Goal: Navigation & Orientation: Understand site structure

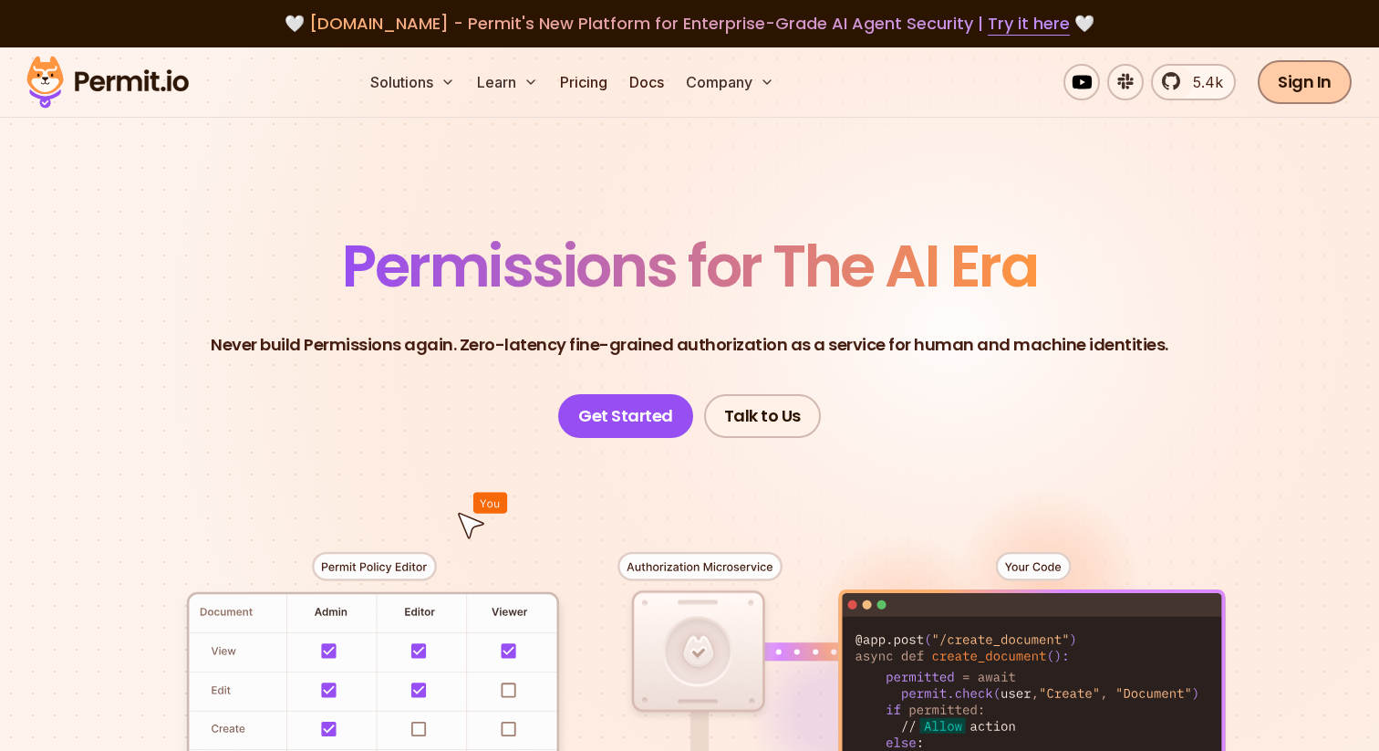
click at [1307, 90] on link "Sign In" at bounding box center [1305, 82] width 94 height 44
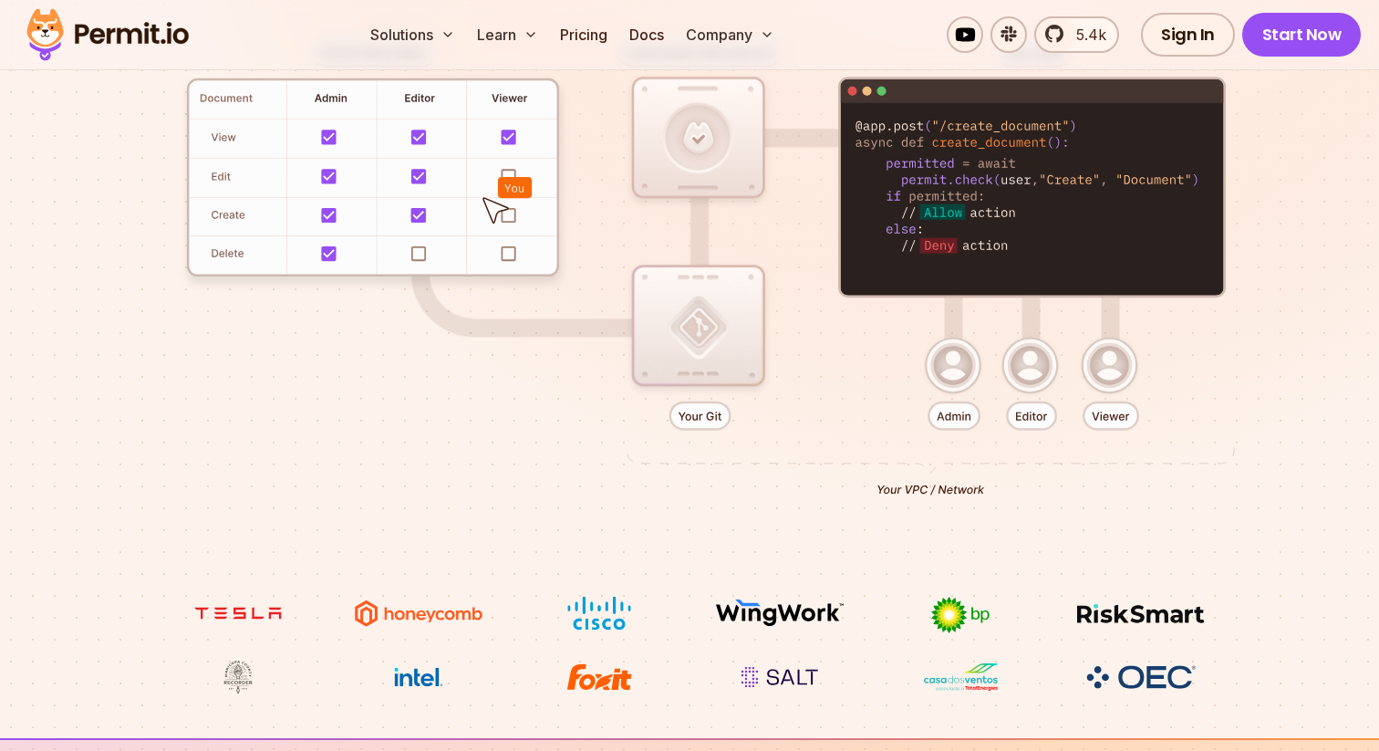
scroll to position [503, 0]
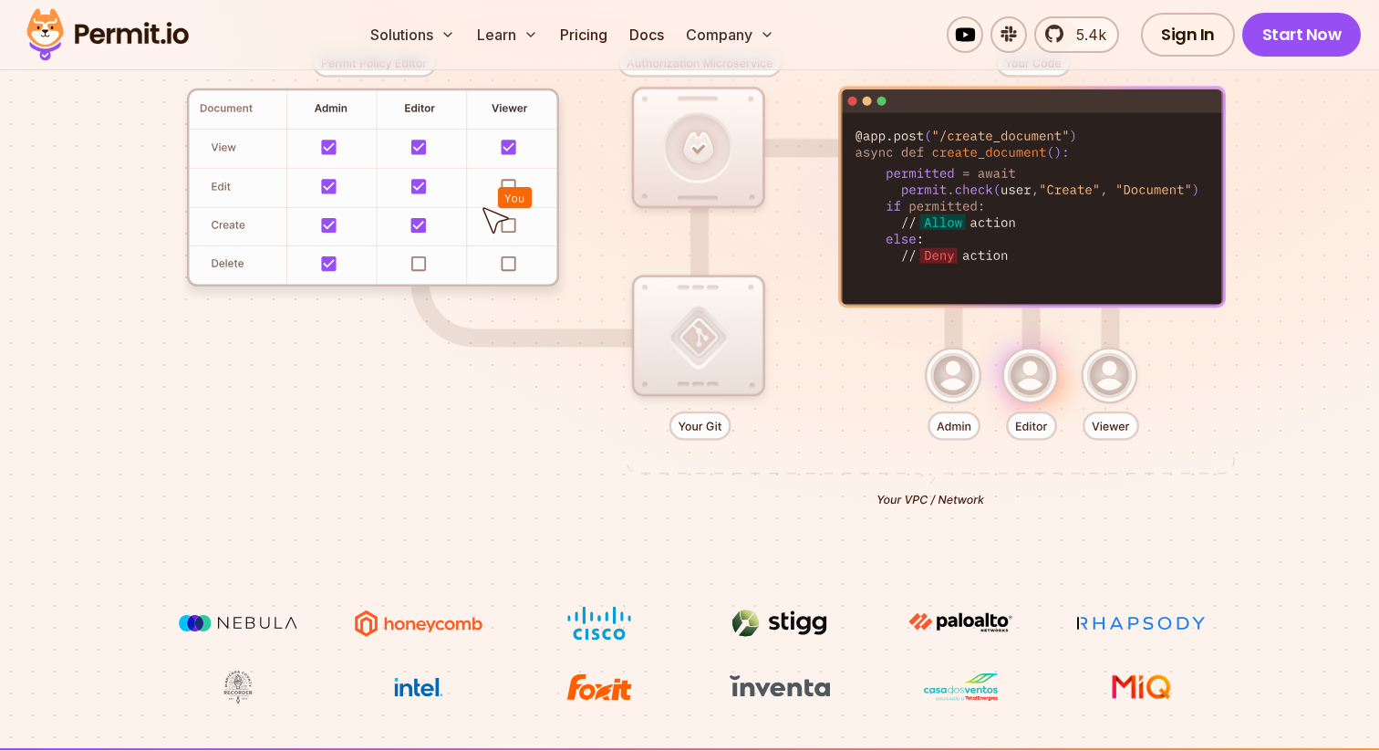
click at [688, 344] on div at bounding box center [689, 269] width 1277 height 671
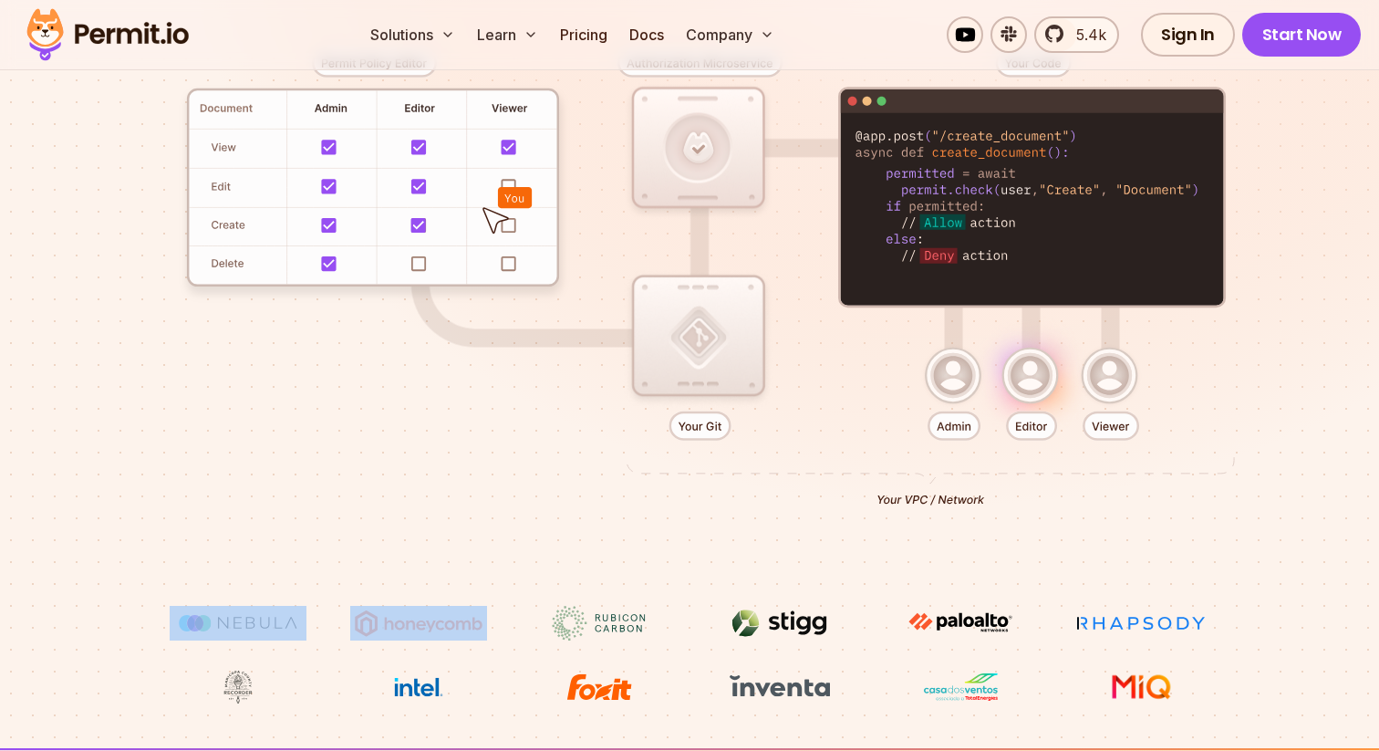
click at [688, 344] on div at bounding box center [689, 269] width 1277 height 671
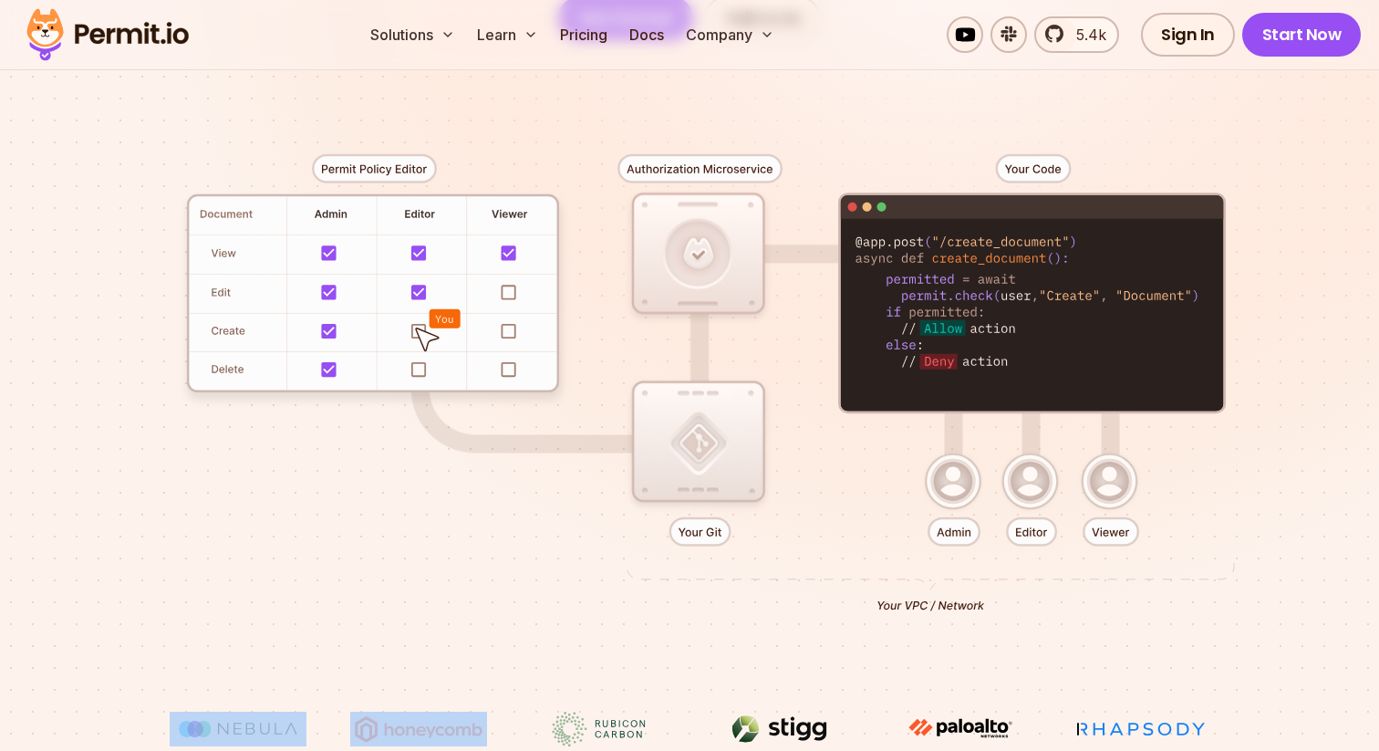
scroll to position [382, 0]
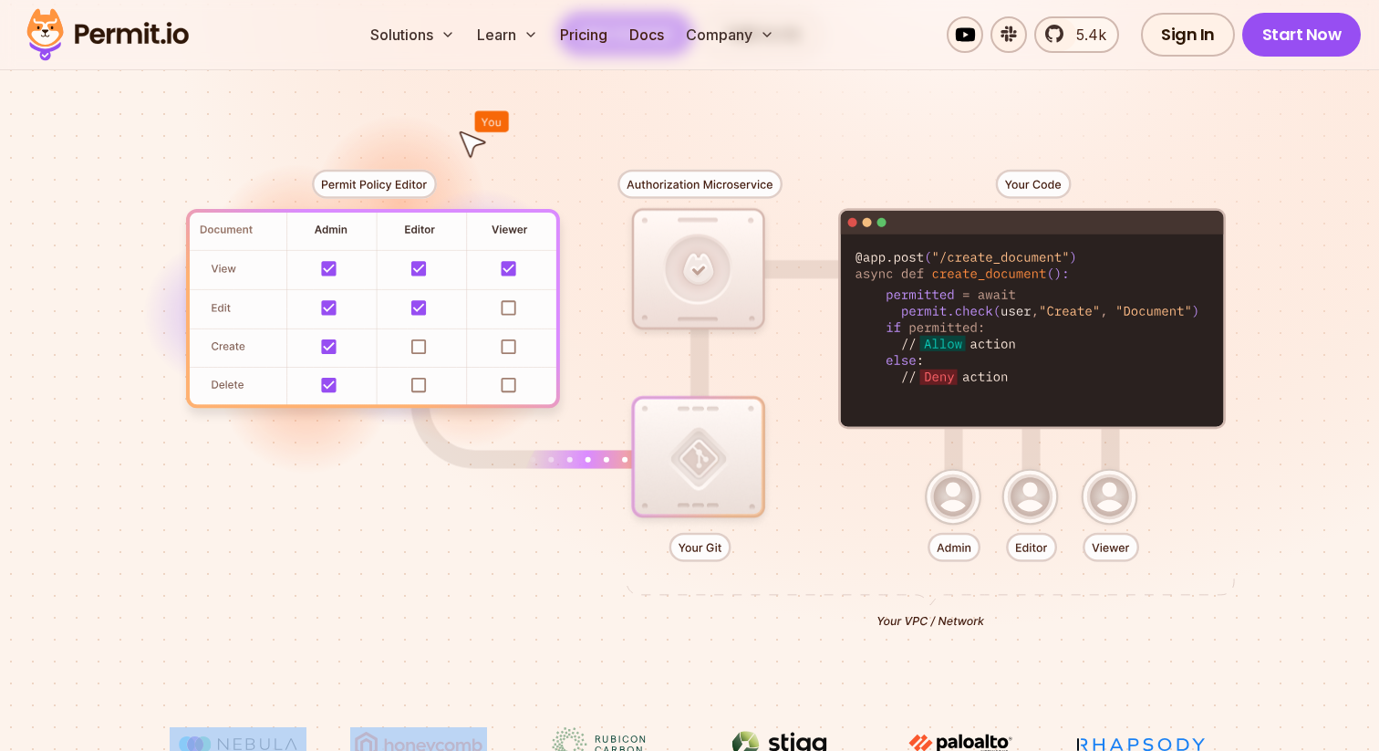
click at [697, 449] on div at bounding box center [689, 391] width 1277 height 671
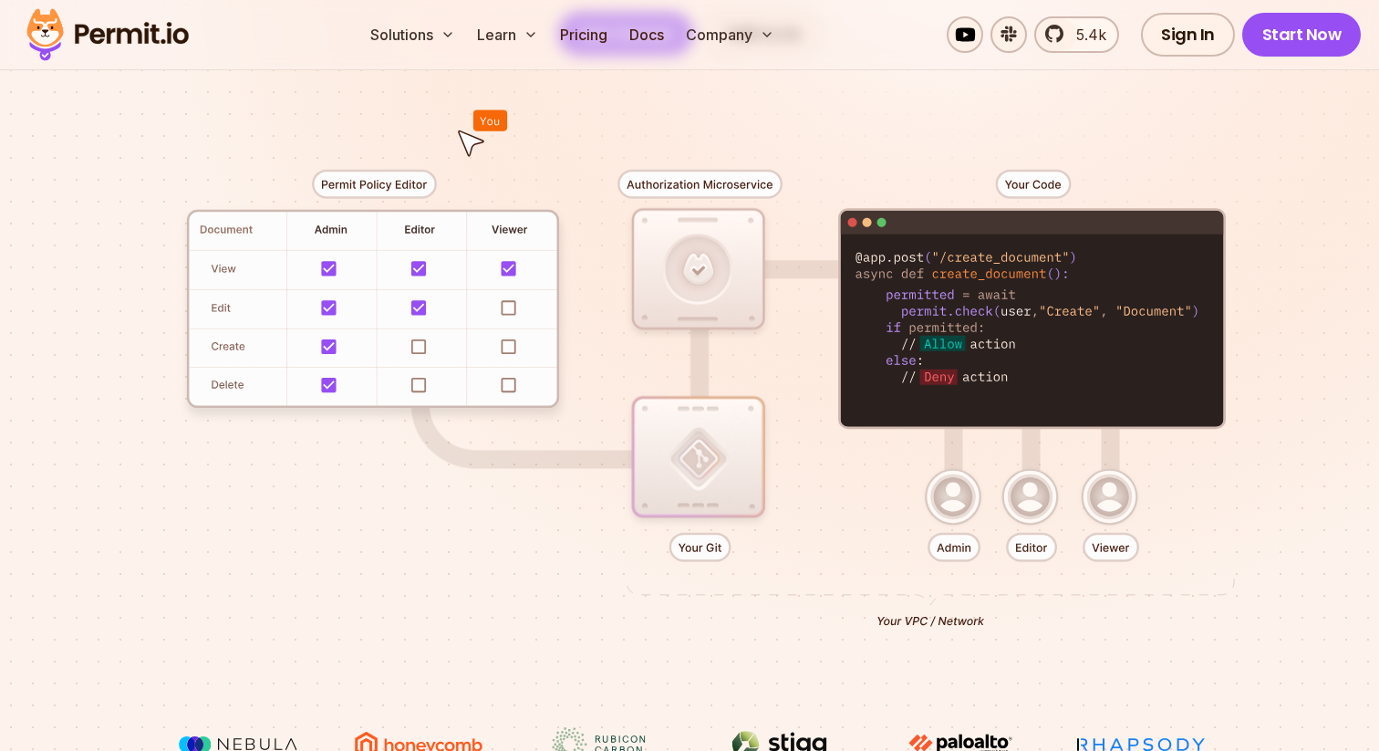
click at [697, 449] on div at bounding box center [689, 391] width 1277 height 671
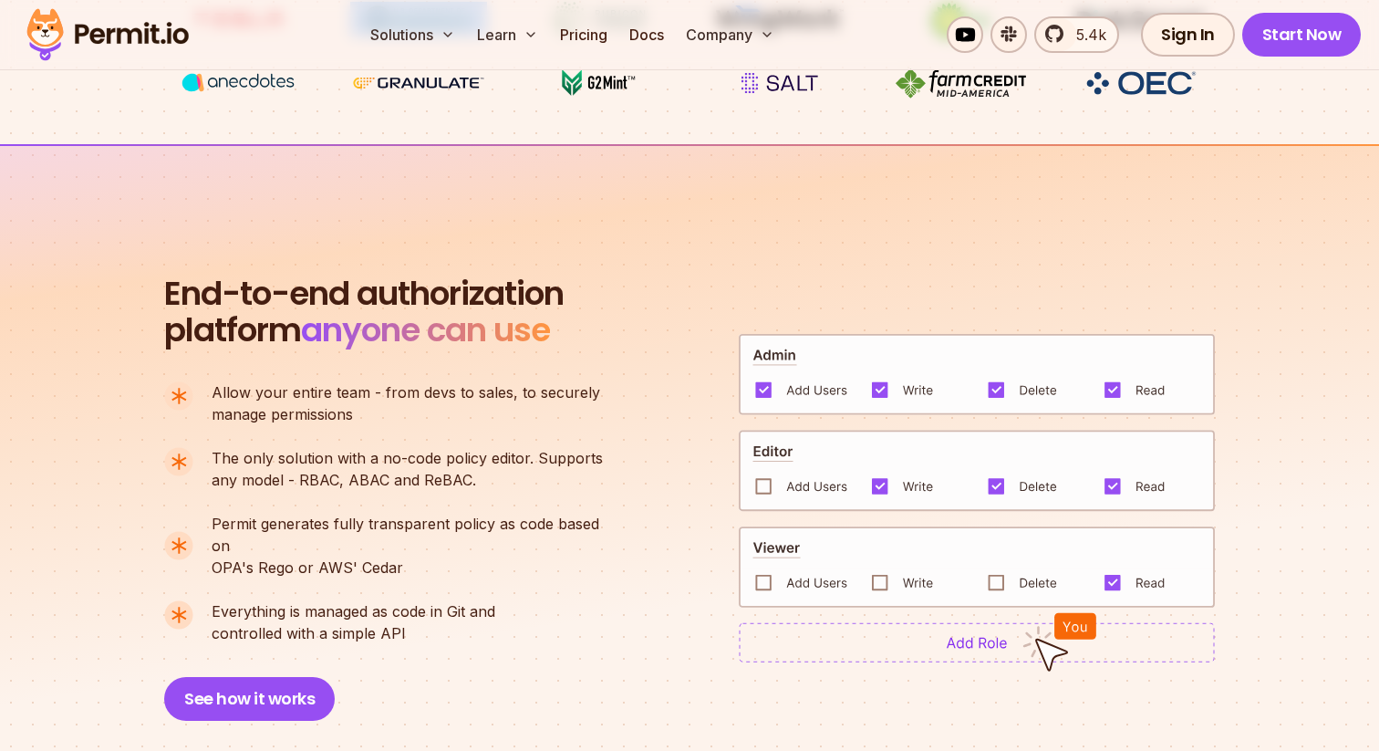
scroll to position [1120, 0]
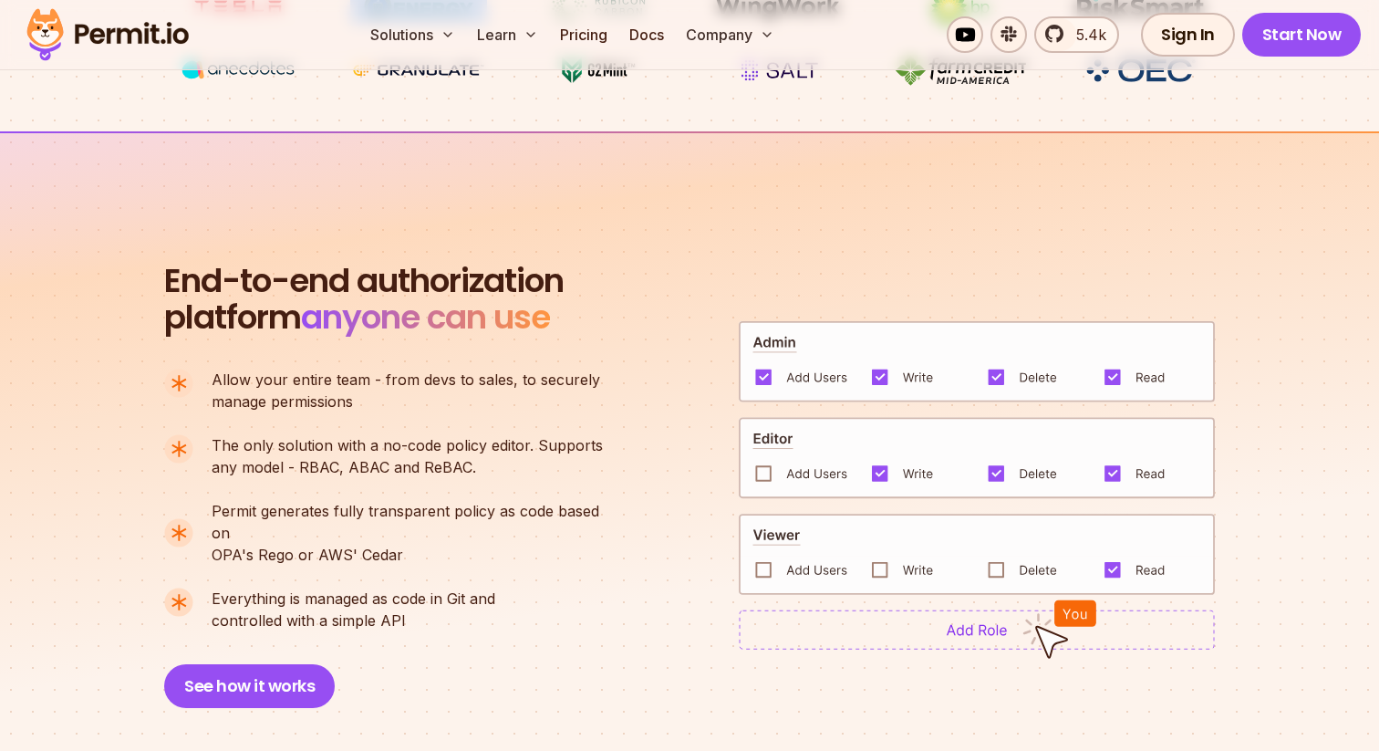
click at [762, 459] on img at bounding box center [977, 458] width 476 height 82
click at [923, 619] on img at bounding box center [977, 629] width 476 height 40
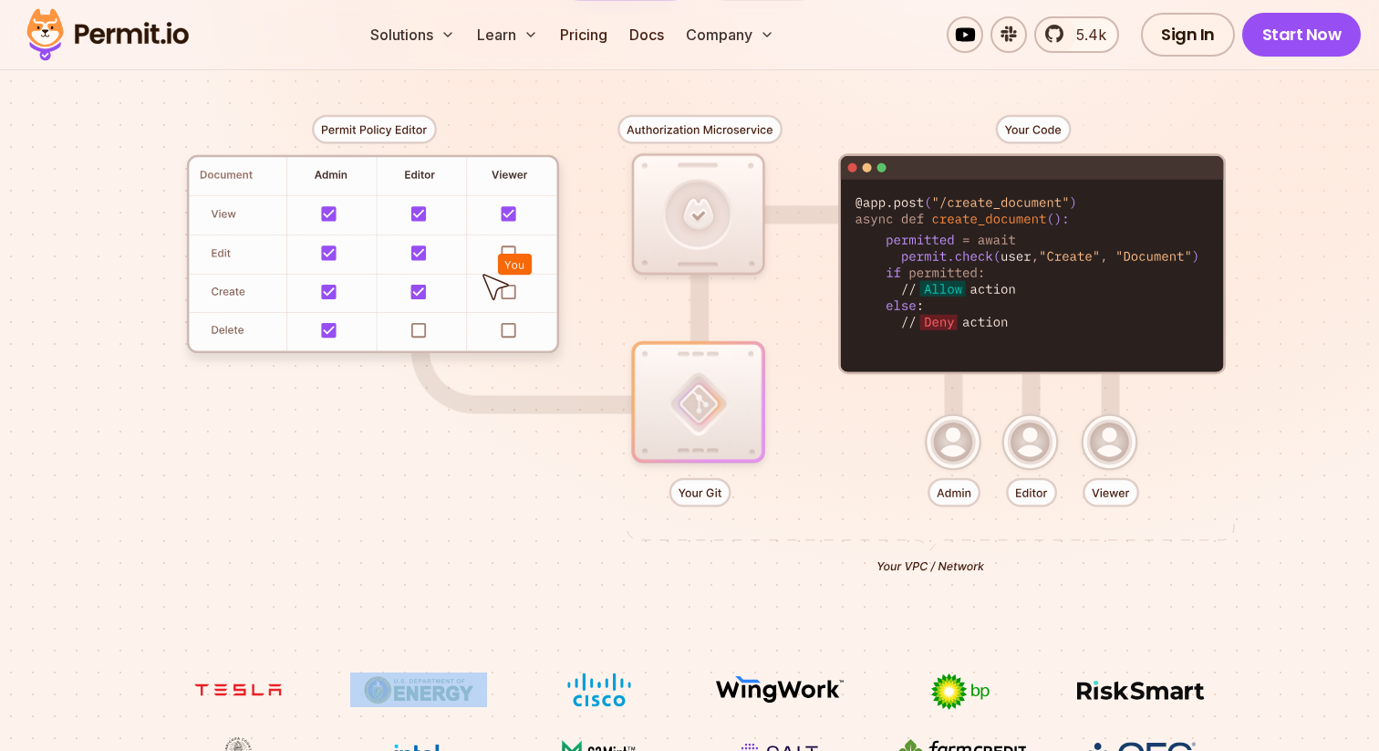
scroll to position [428, 0]
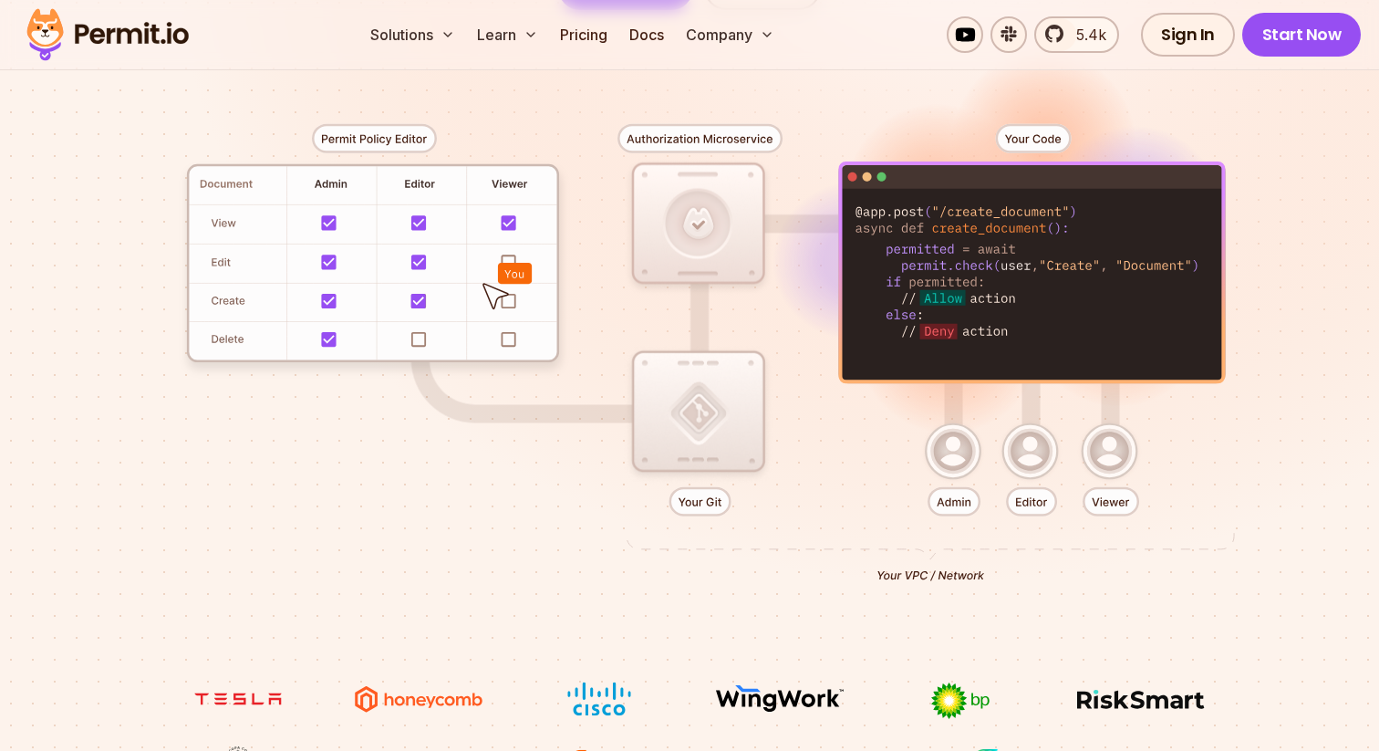
drag, startPoint x: 964, startPoint y: 122, endPoint x: 984, endPoint y: 195, distance: 75.7
click at [983, 194] on div at bounding box center [689, 345] width 1277 height 671
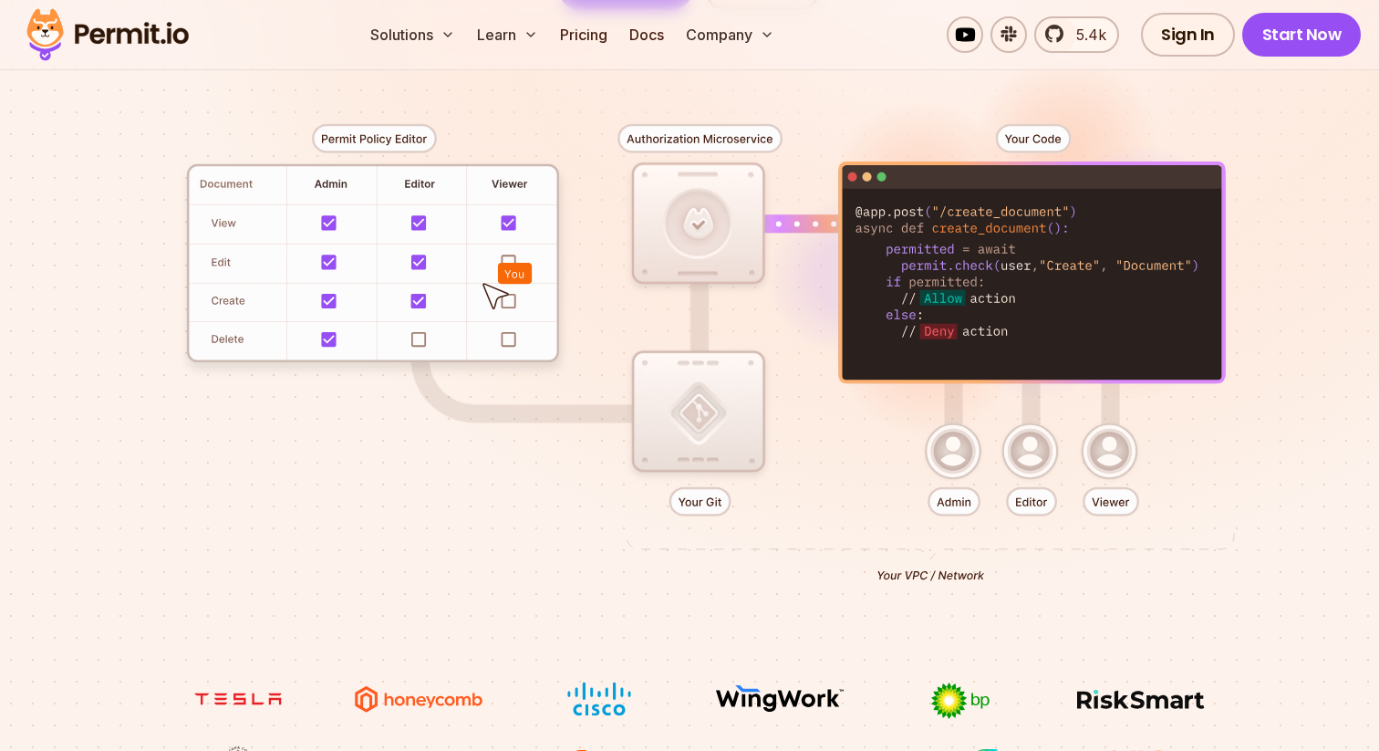
click at [984, 195] on div at bounding box center [689, 345] width 1277 height 671
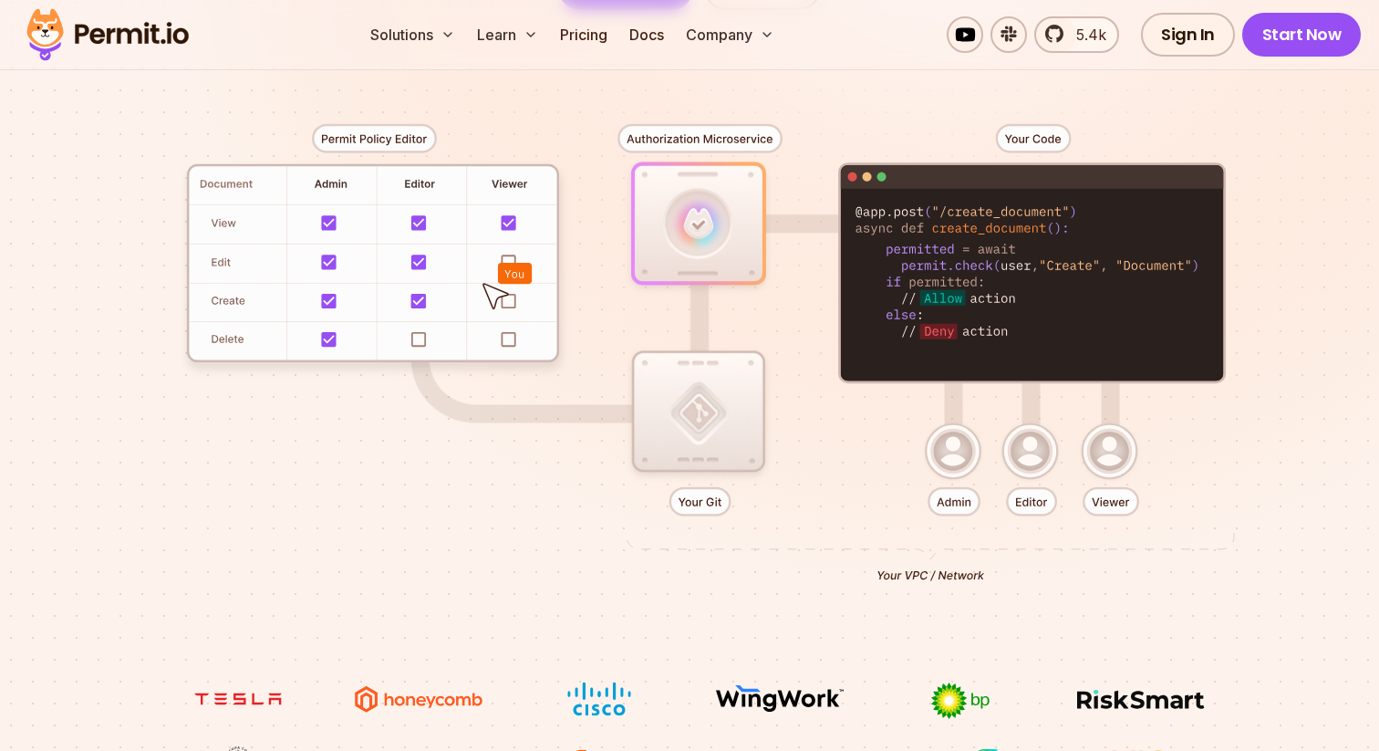
click at [984, 146] on div at bounding box center [689, 345] width 1277 height 671
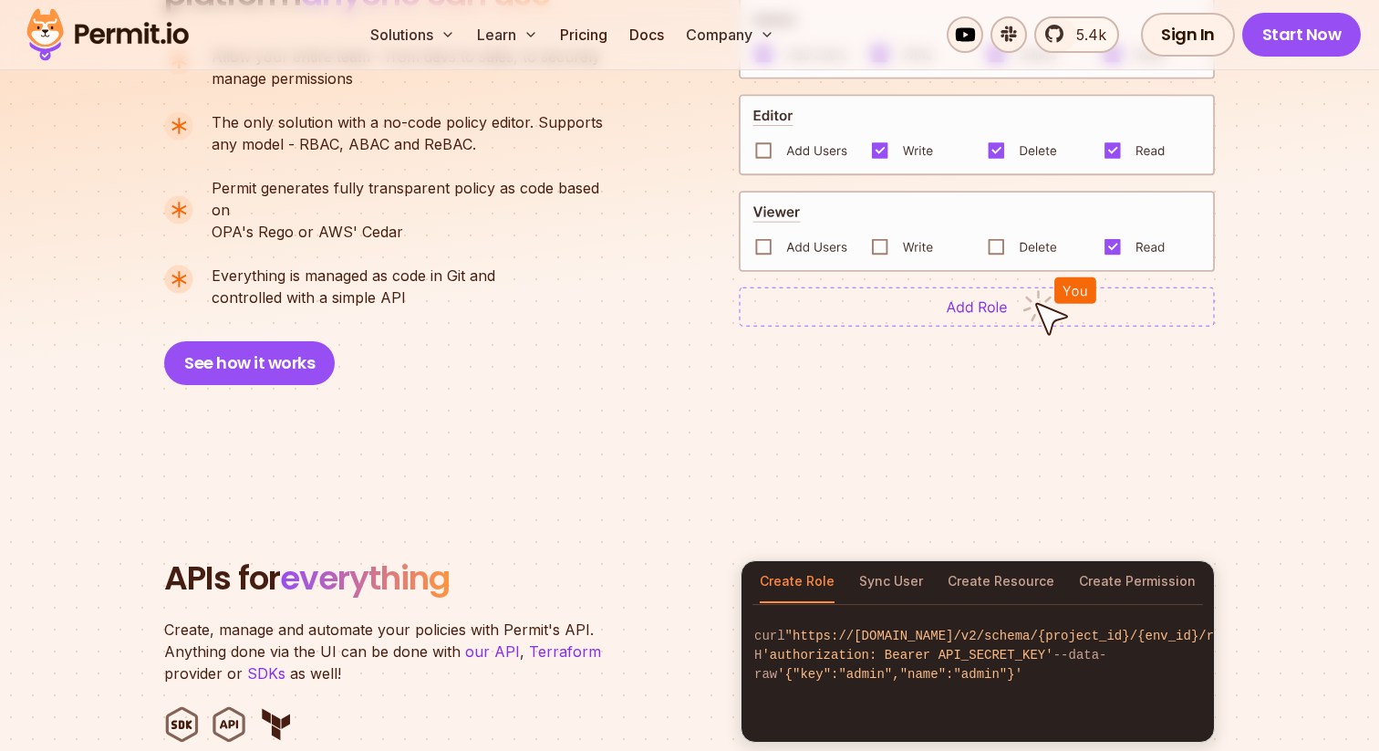
scroll to position [1434, 0]
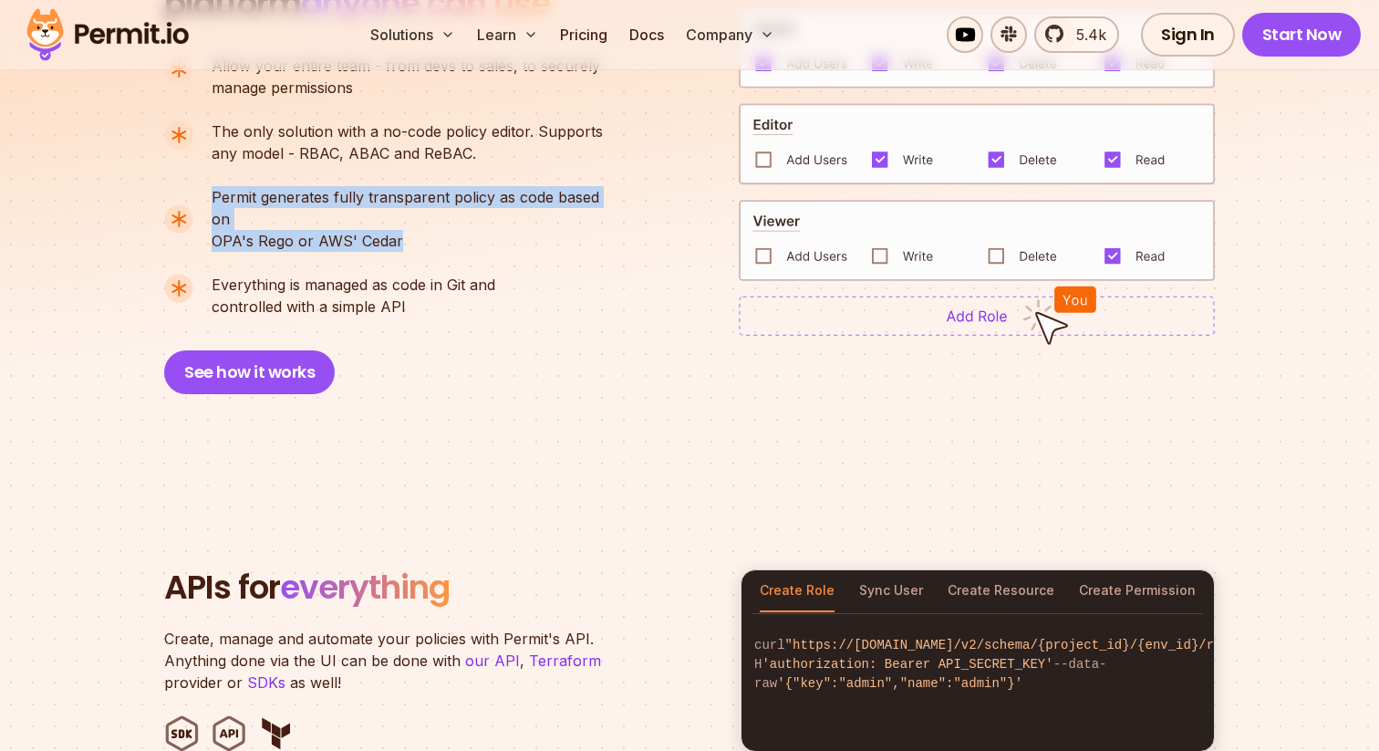
drag, startPoint x: 213, startPoint y: 194, endPoint x: 461, endPoint y: 216, distance: 249.9
click at [461, 216] on p "Permit generates fully transparent policy as code based on OPA's [PERSON_NAME] …" at bounding box center [415, 219] width 407 height 66
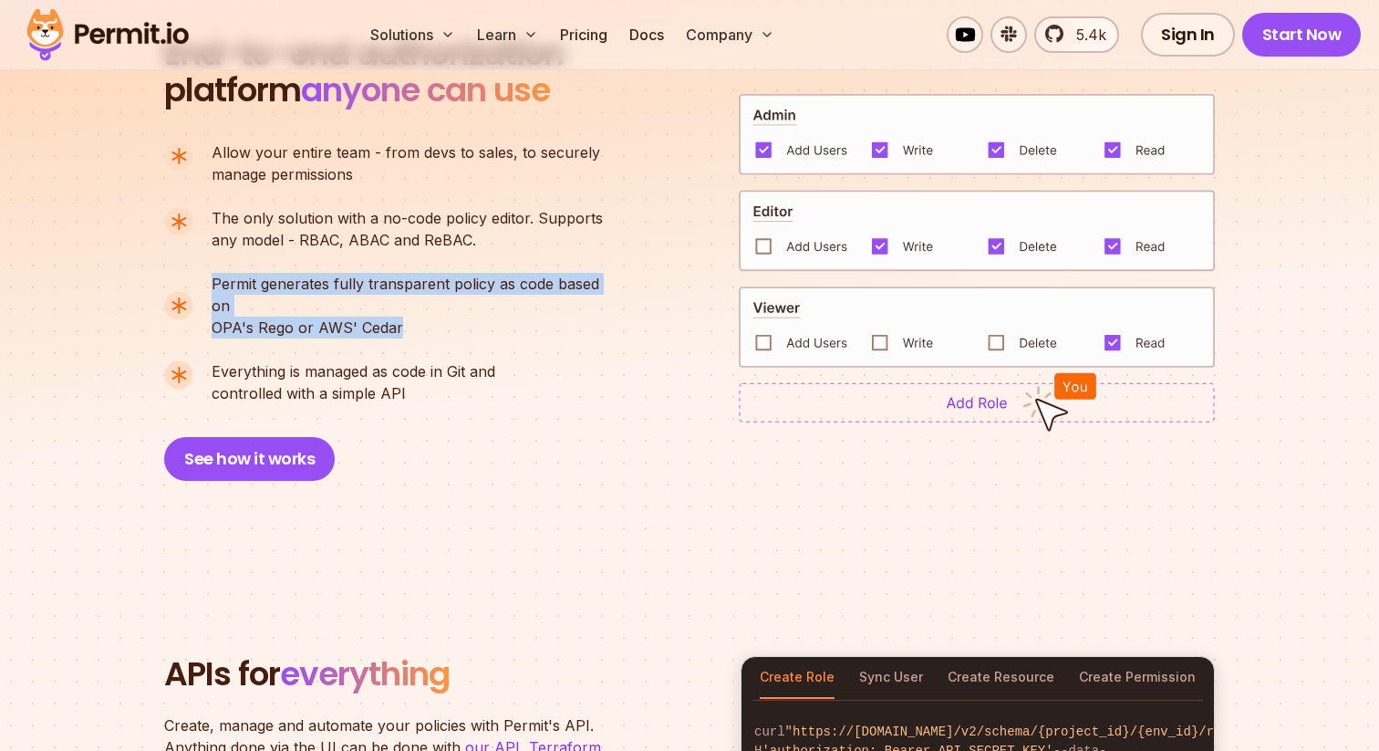
scroll to position [1345, 0]
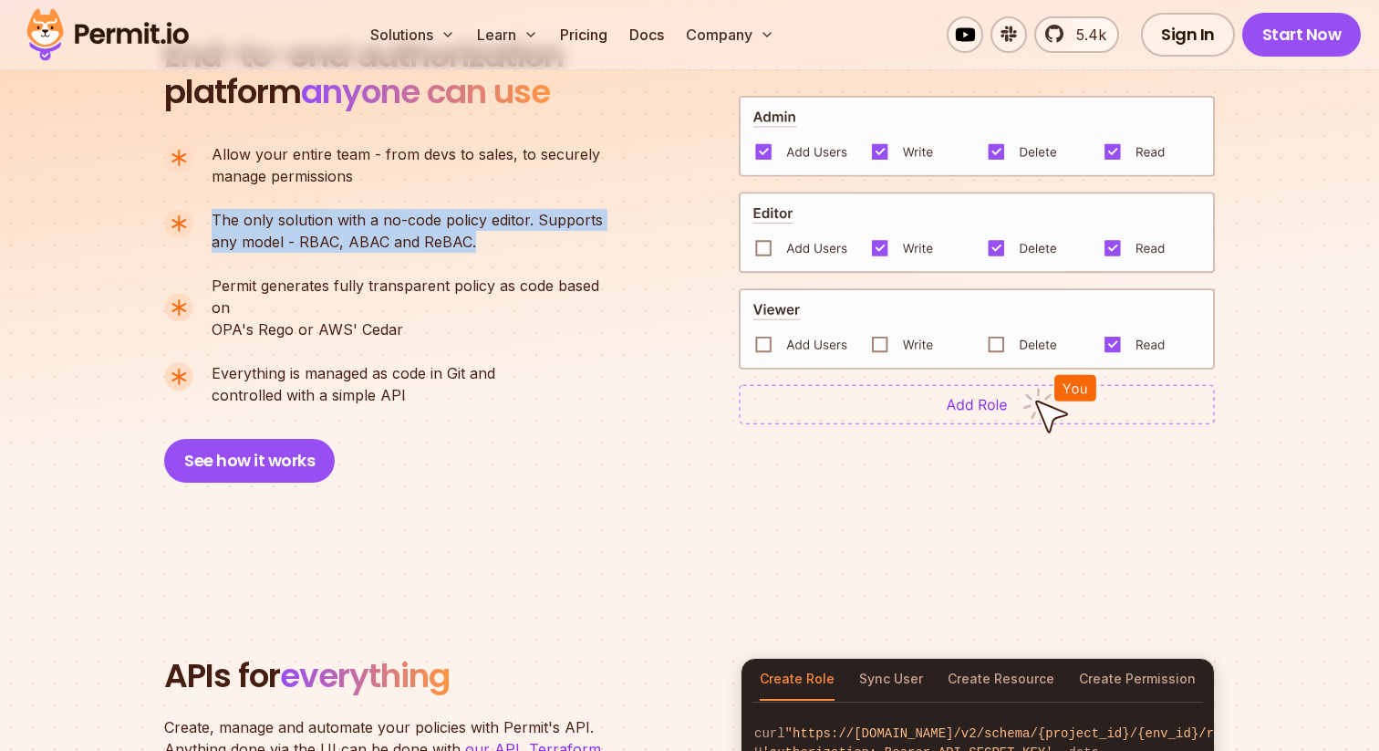
drag, startPoint x: 207, startPoint y: 212, endPoint x: 472, endPoint y: 243, distance: 267.2
click at [472, 243] on li "The only solution with a no-code policy editor. Supports any model - RBAC, ABAC…" at bounding box center [391, 231] width 454 height 44
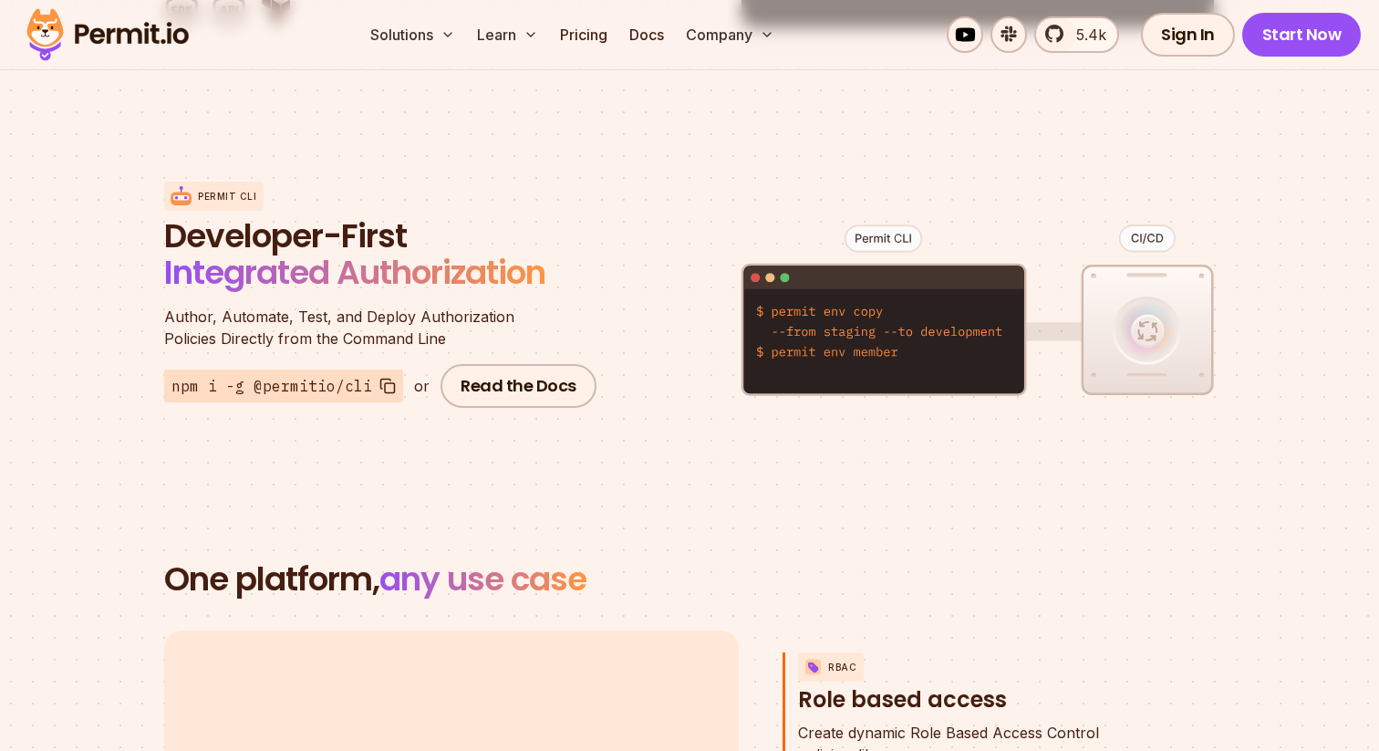
scroll to position [2163, 0]
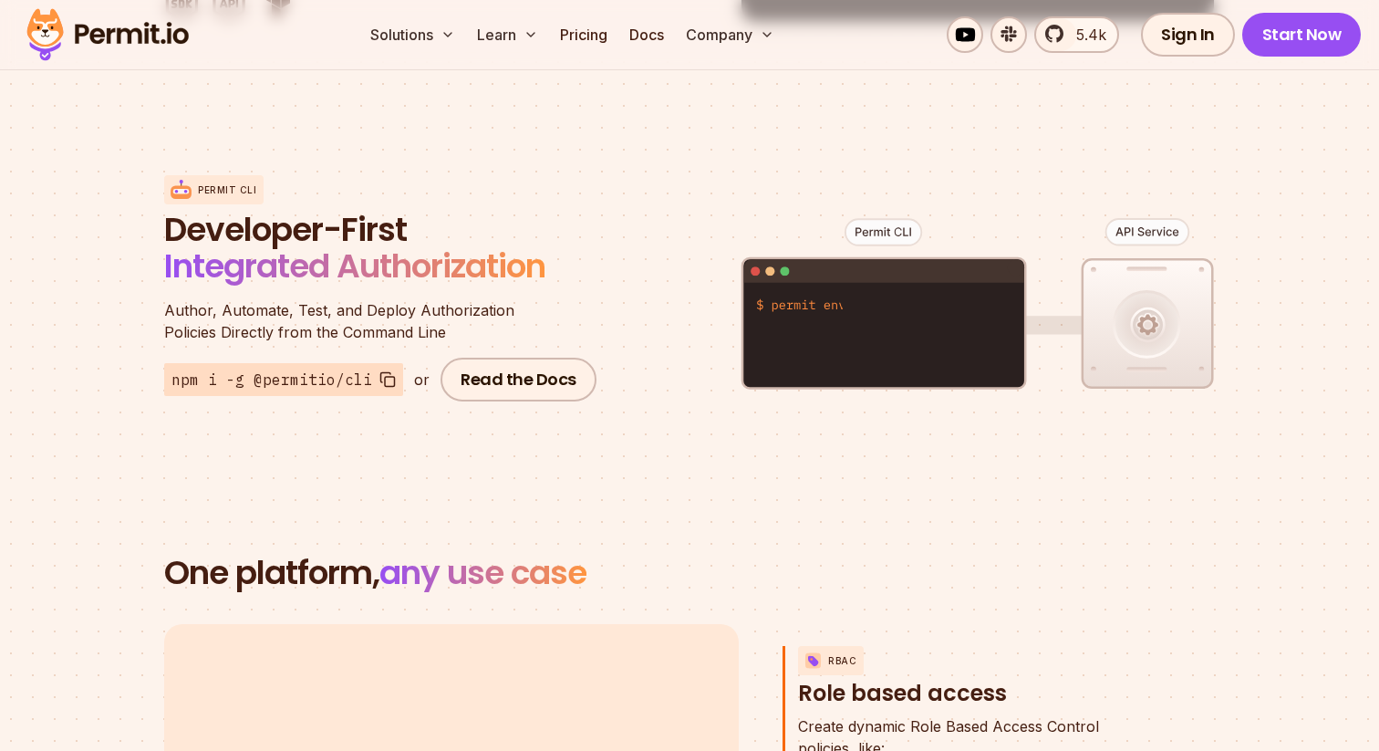
click at [390, 395] on div "Permit CLI Developer-First Integrated Authorization Author, Automate, Test, and…" at bounding box center [689, 288] width 1051 height 358
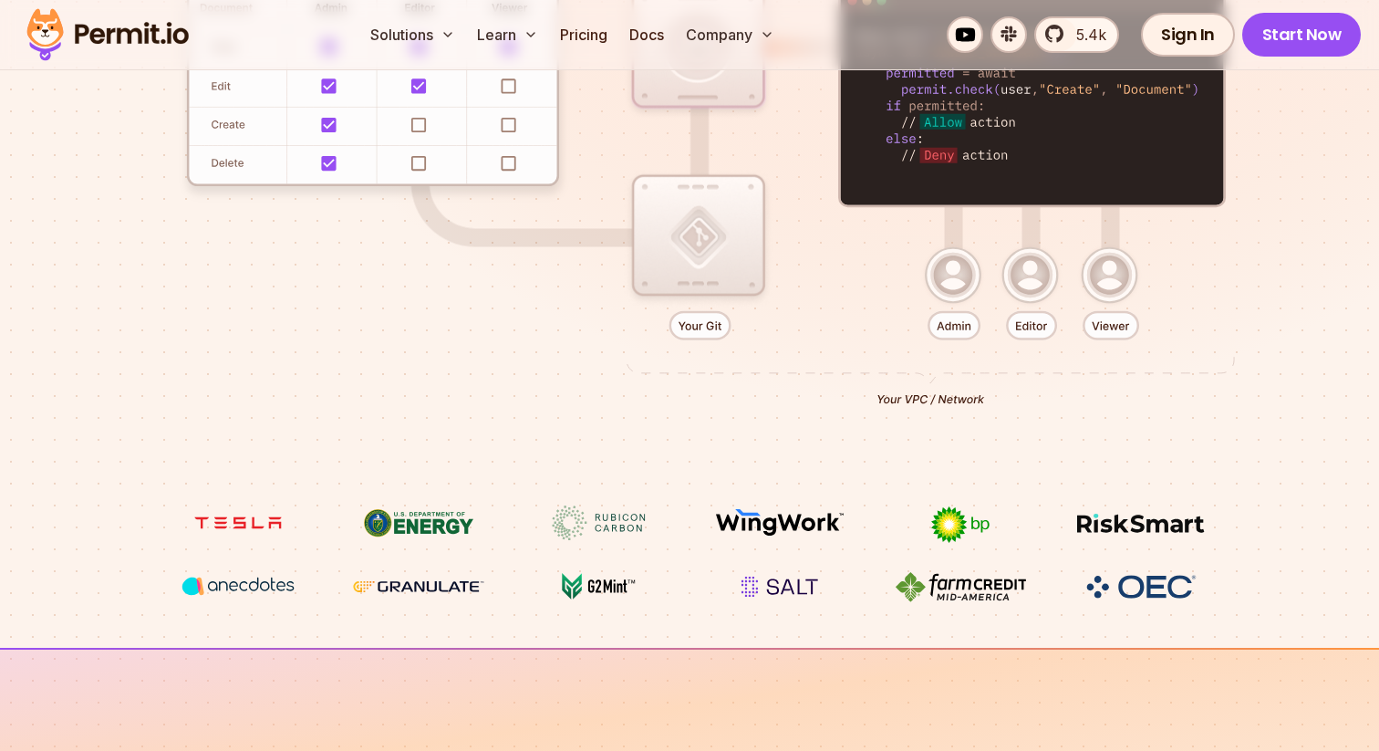
scroll to position [0, 0]
